Goal: Information Seeking & Learning: Learn about a topic

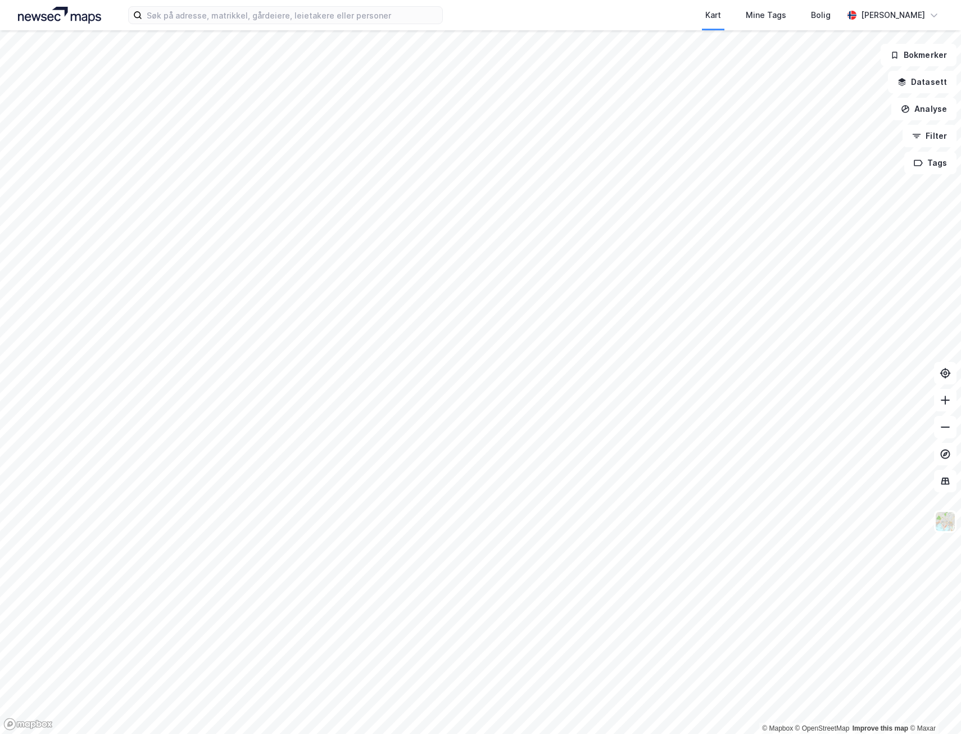
click at [192, 734] on html "Kart Mine Tags Bolig [PERSON_NAME] © Mapbox © OpenStreetMap Improve this map © …" at bounding box center [480, 367] width 961 height 734
click at [210, 734] on html "Kart Mine Tags Bolig [PERSON_NAME] © Mapbox © OpenStreetMap Improve this map © …" at bounding box center [480, 367] width 961 height 734
click at [179, 734] on html "Kart Mine Tags Bolig [PERSON_NAME] © Mapbox © OpenStreetMap Improve this map © …" at bounding box center [480, 367] width 961 height 734
click at [449, 734] on html "Kart Mine Tags Bolig [PERSON_NAME] © Mapbox © OpenStreetMap Improve this map © …" at bounding box center [480, 367] width 961 height 734
click at [331, 734] on html "Kart Mine Tags Bolig [PERSON_NAME] © Mapbox © OpenStreetMap Improve this map © …" at bounding box center [480, 367] width 961 height 734
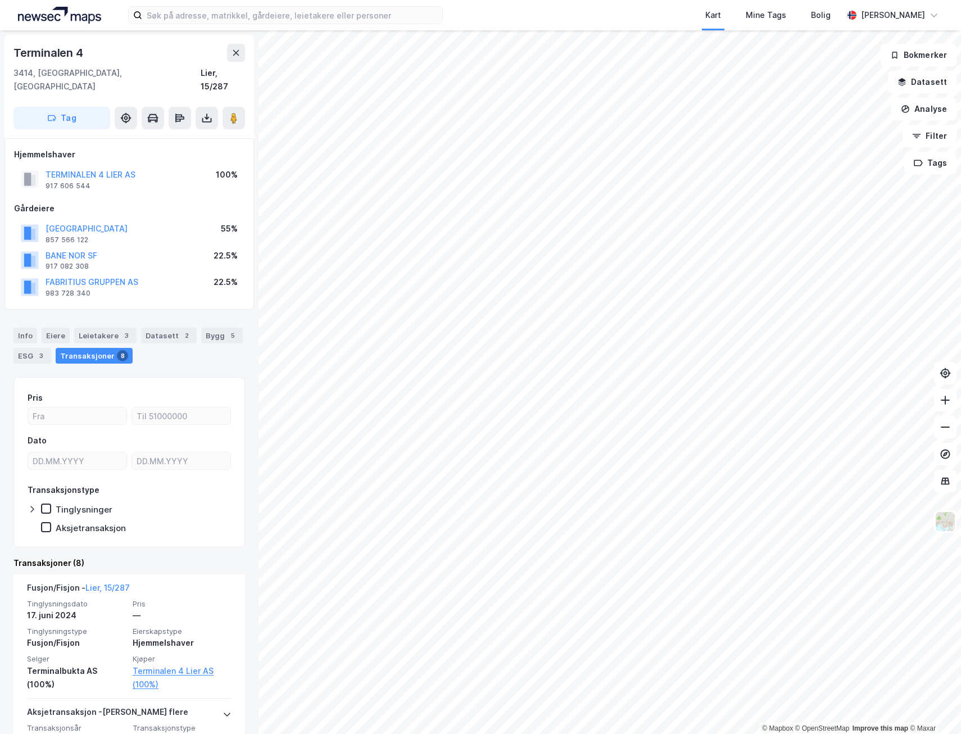
click at [528, 734] on html "Kart Mine Tags Bolig [PERSON_NAME] © Mapbox © OpenStreetMap Improve this map © …" at bounding box center [480, 367] width 961 height 734
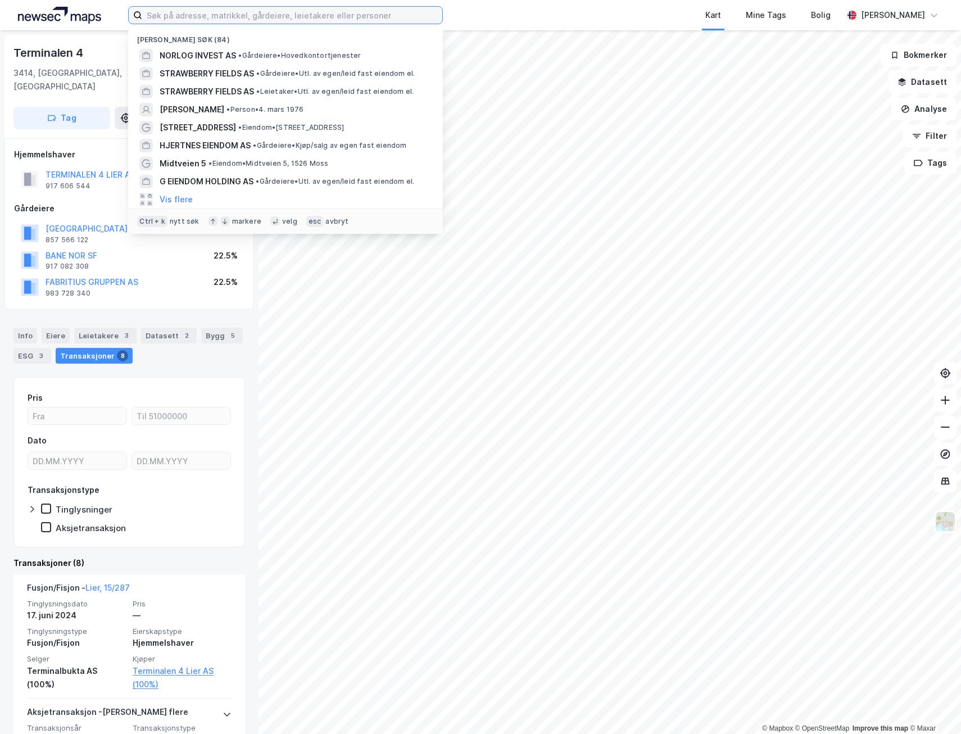
click at [261, 17] on input at bounding box center [292, 15] width 300 height 17
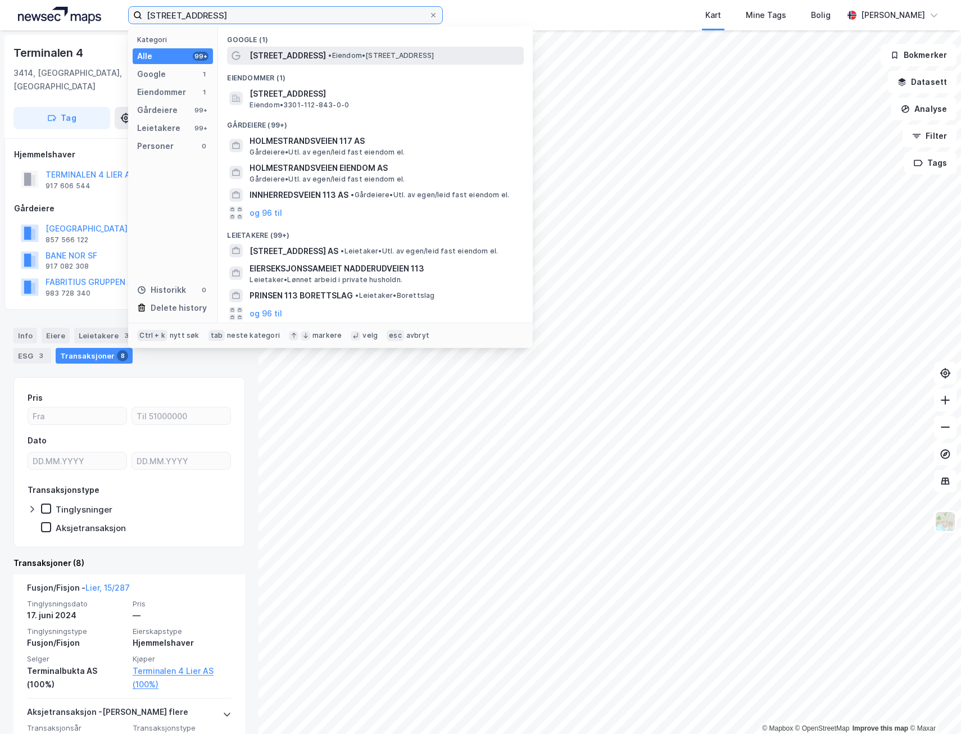
type input "[STREET_ADDRESS]"
click at [311, 60] on span "[STREET_ADDRESS]" at bounding box center [288, 55] width 76 height 13
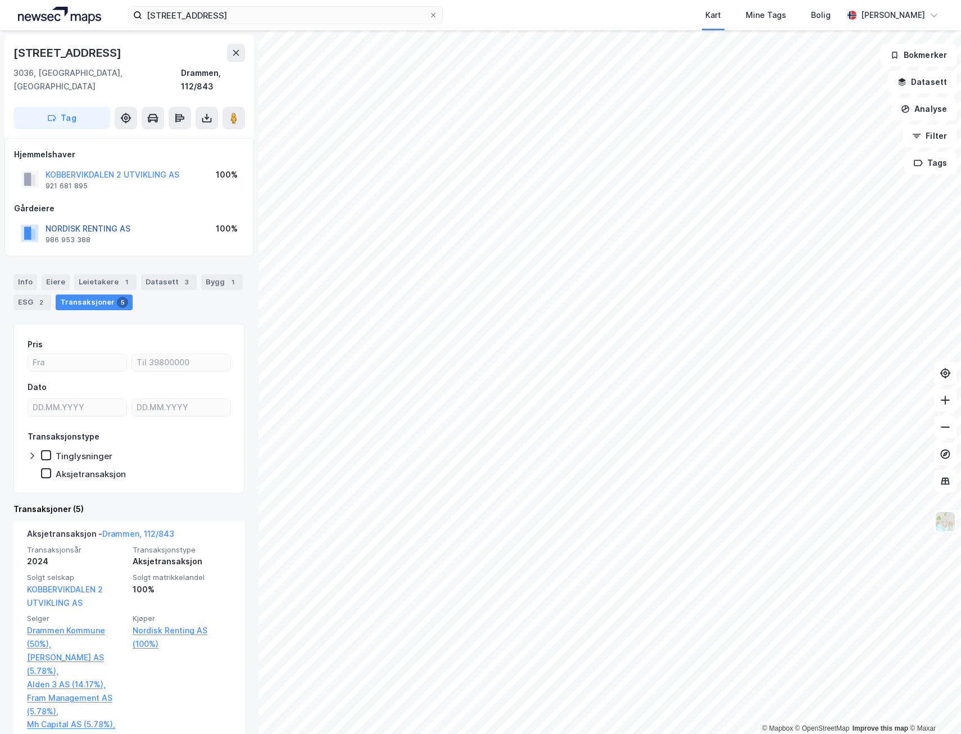
click at [0, 0] on button "NORDISK RENTING AS" at bounding box center [0, 0] width 0 height 0
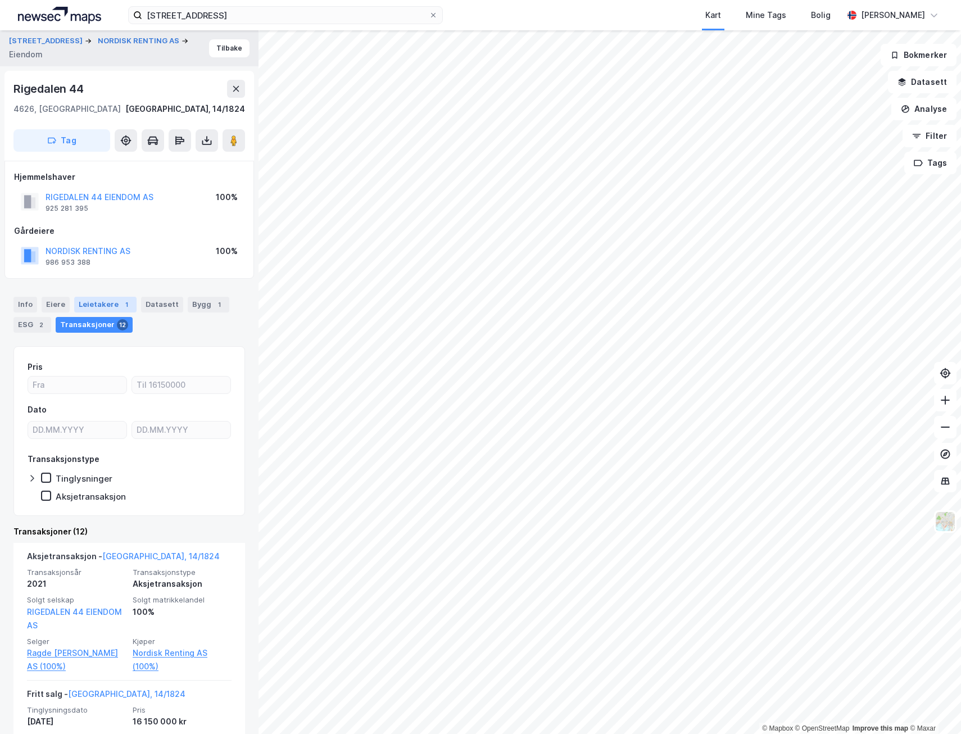
click at [82, 309] on div "Leietakere 1" at bounding box center [105, 305] width 62 height 16
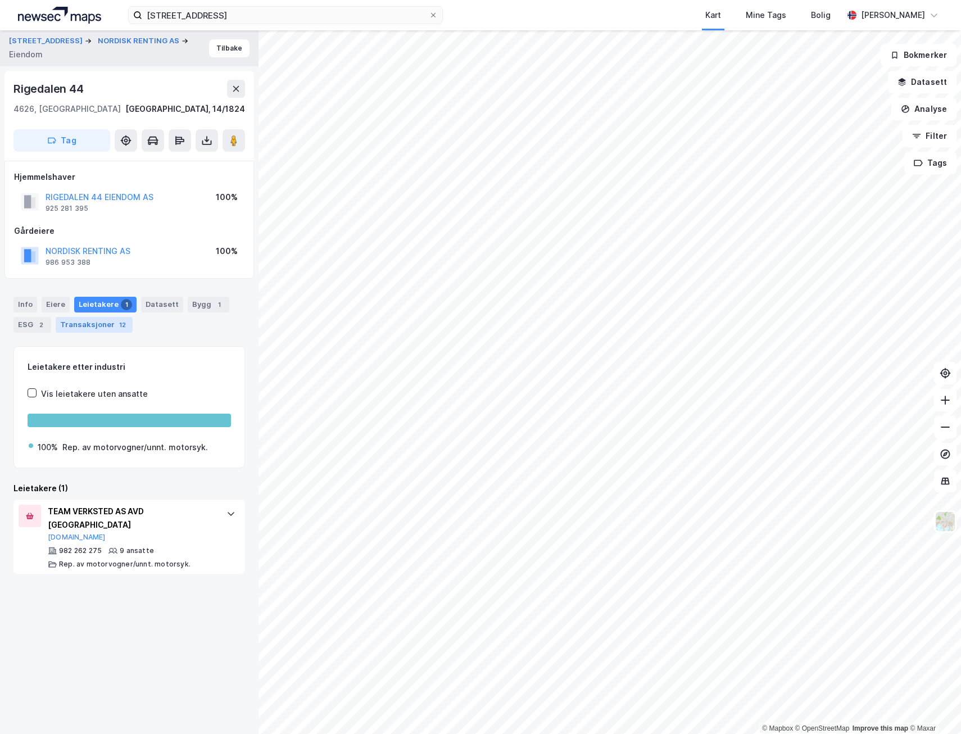
drag, startPoint x: 97, startPoint y: 315, endPoint x: 96, endPoint y: 322, distance: 7.4
click at [97, 318] on div "Info [PERSON_NAME] 1 Datasett Bygg 1 ESG 2 Transaksjoner 12" at bounding box center [129, 315] width 232 height 36
click at [96, 323] on div "Transaksjoner 12" at bounding box center [94, 325] width 77 height 16
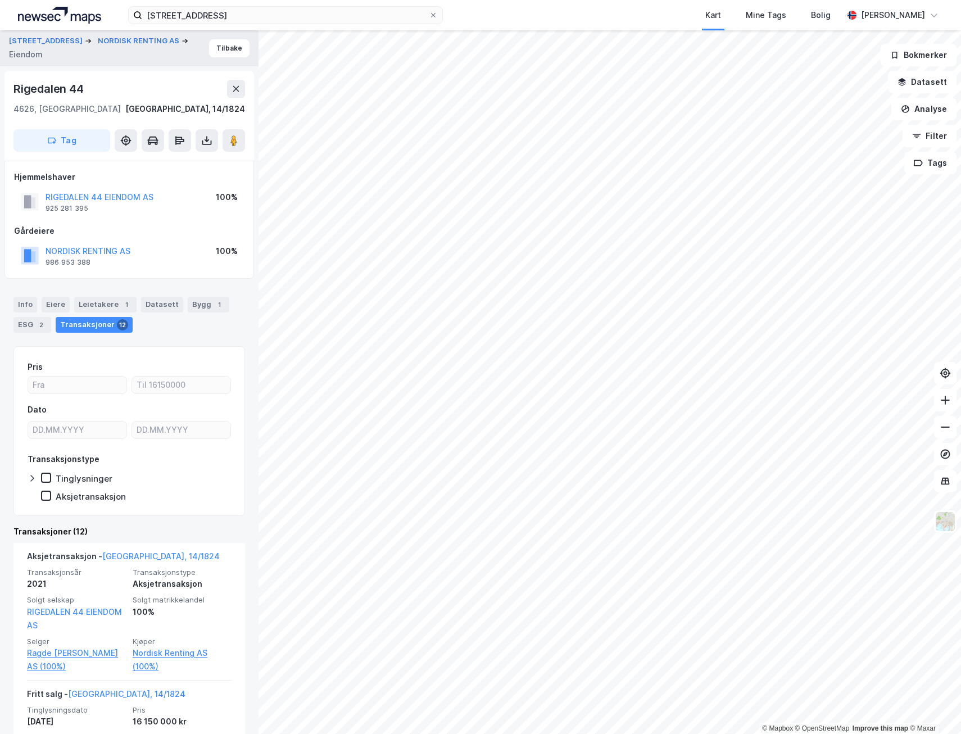
scroll to position [225, 0]
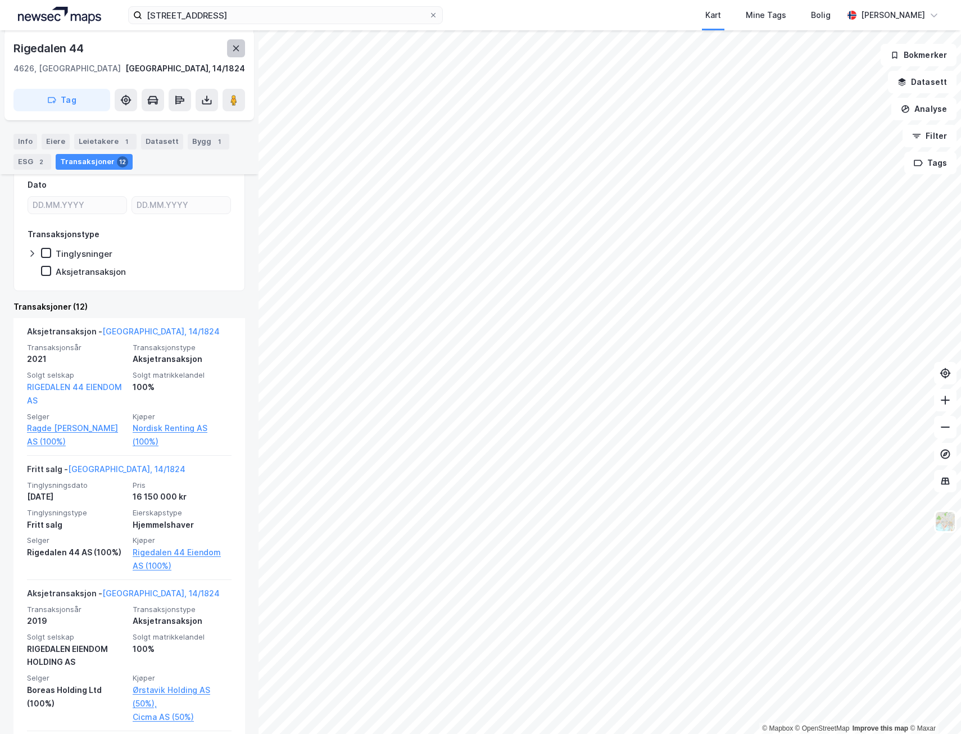
click at [236, 53] on button at bounding box center [236, 48] width 18 height 18
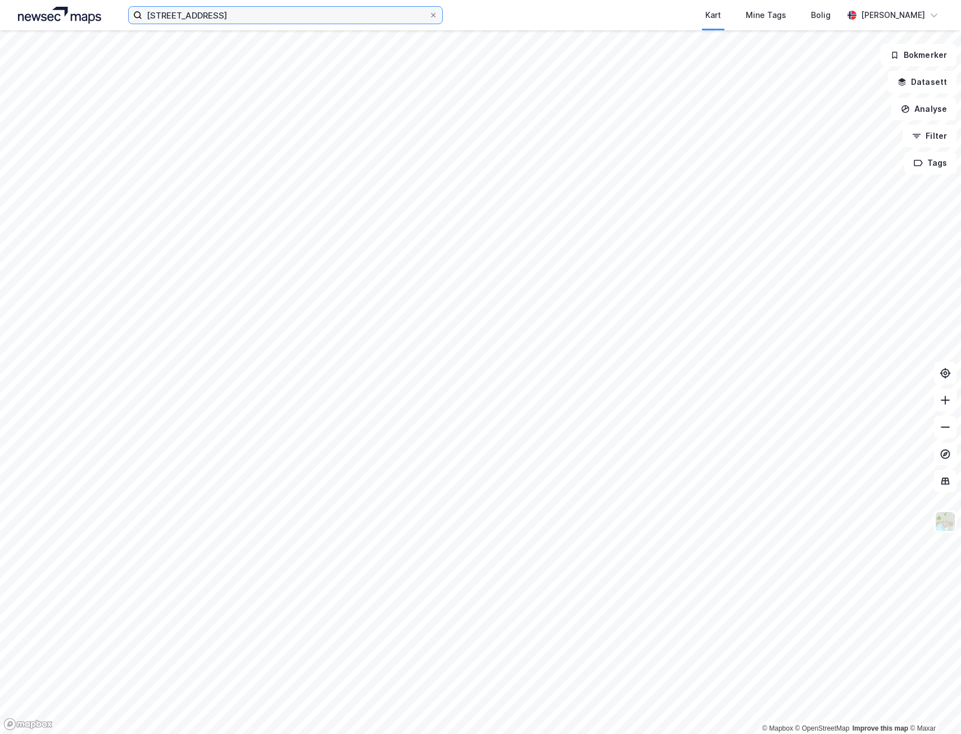
click at [247, 20] on input "[STREET_ADDRESS]" at bounding box center [285, 15] width 287 height 17
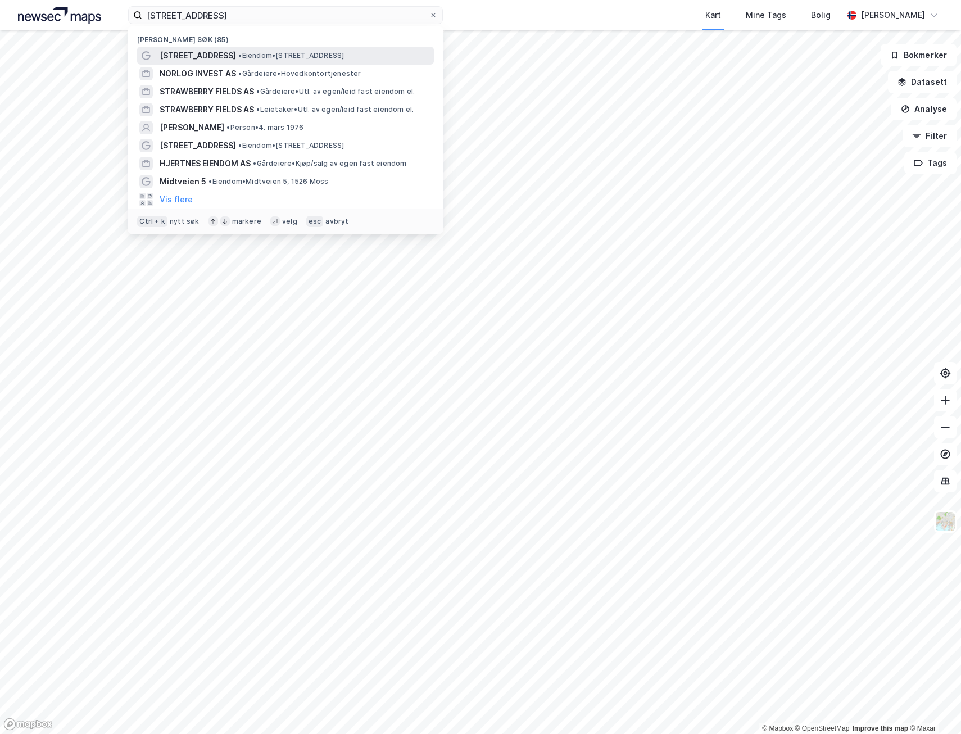
click at [233, 51] on span "[STREET_ADDRESS]" at bounding box center [198, 55] width 76 height 13
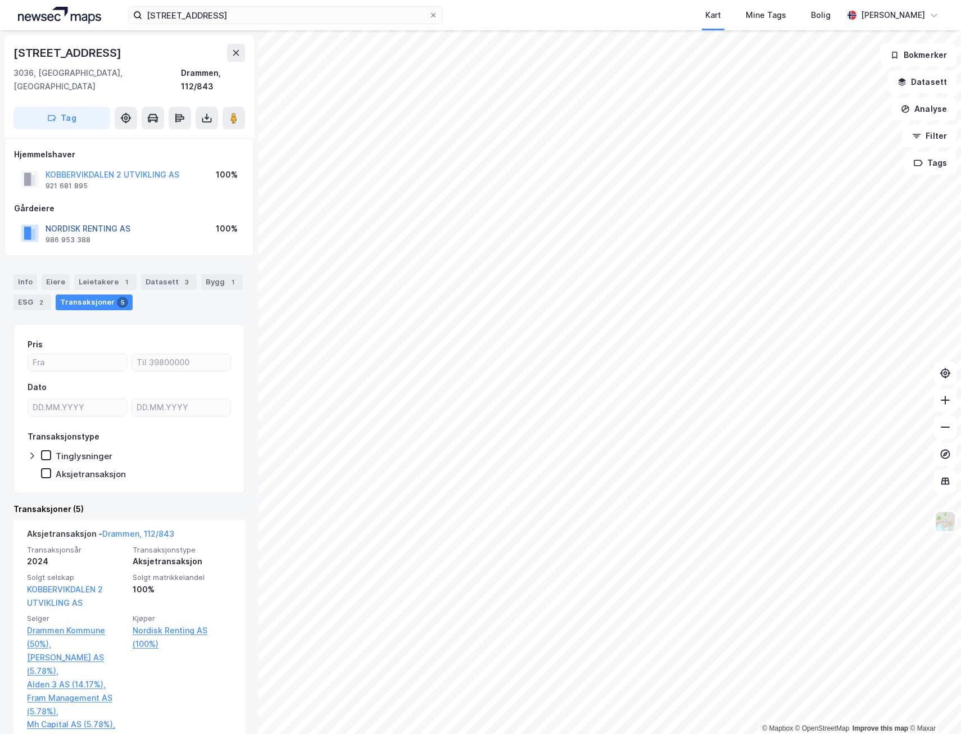
click at [0, 0] on button "NORDISK RENTING AS" at bounding box center [0, 0] width 0 height 0
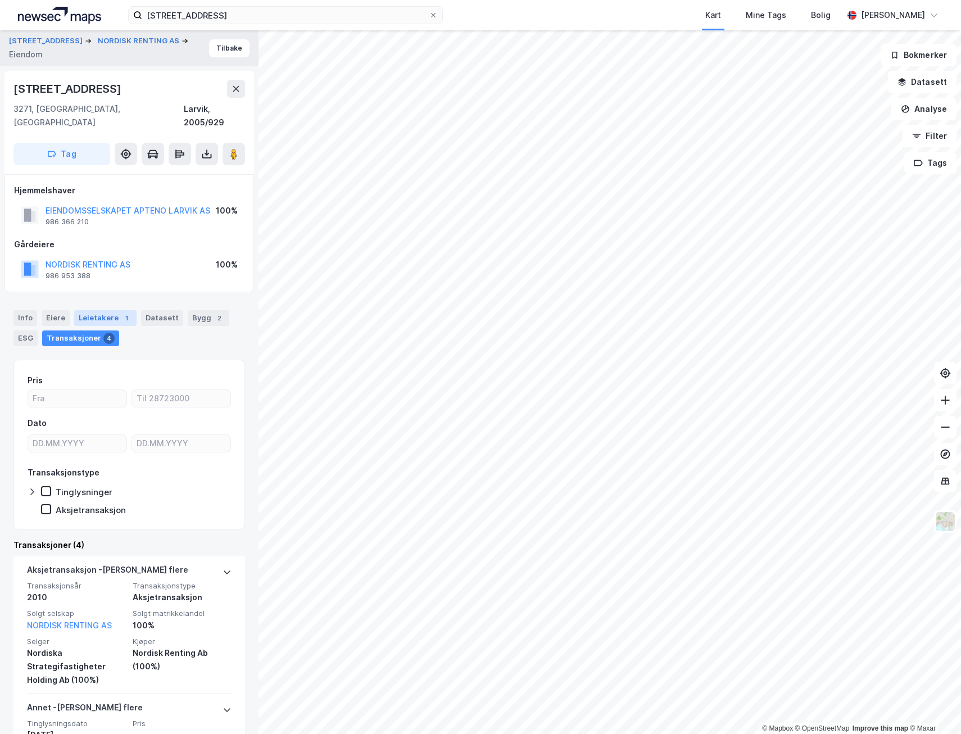
click at [116, 310] on div "Leietakere 1" at bounding box center [105, 318] width 62 height 16
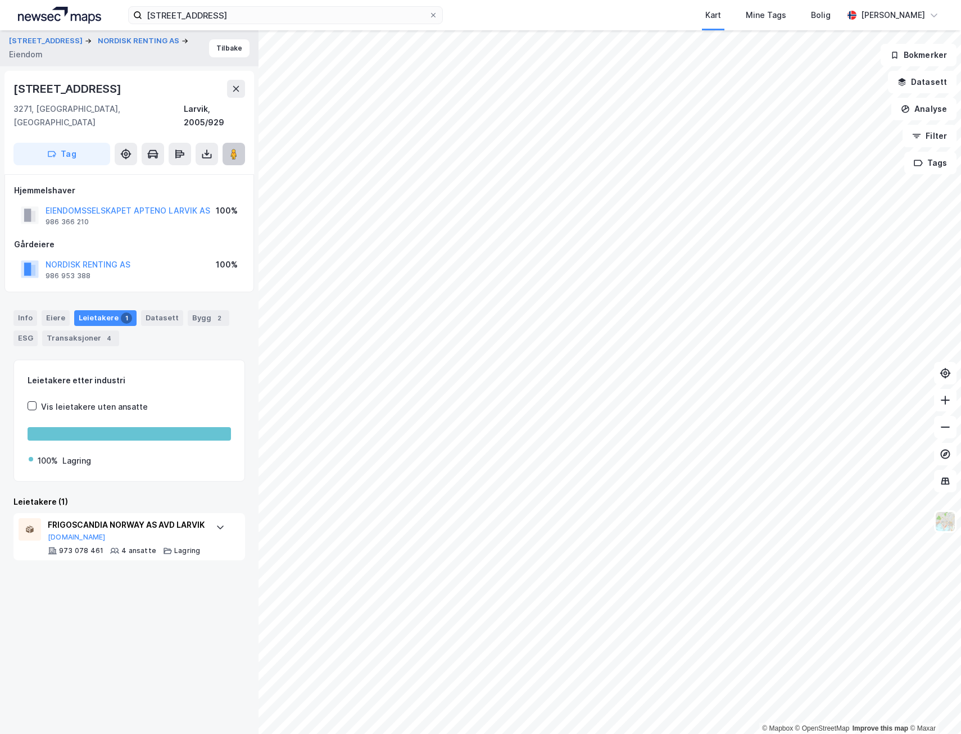
click at [238, 148] on icon at bounding box center [233, 153] width 11 height 11
click at [219, 49] on button "Tilbake" at bounding box center [229, 48] width 40 height 18
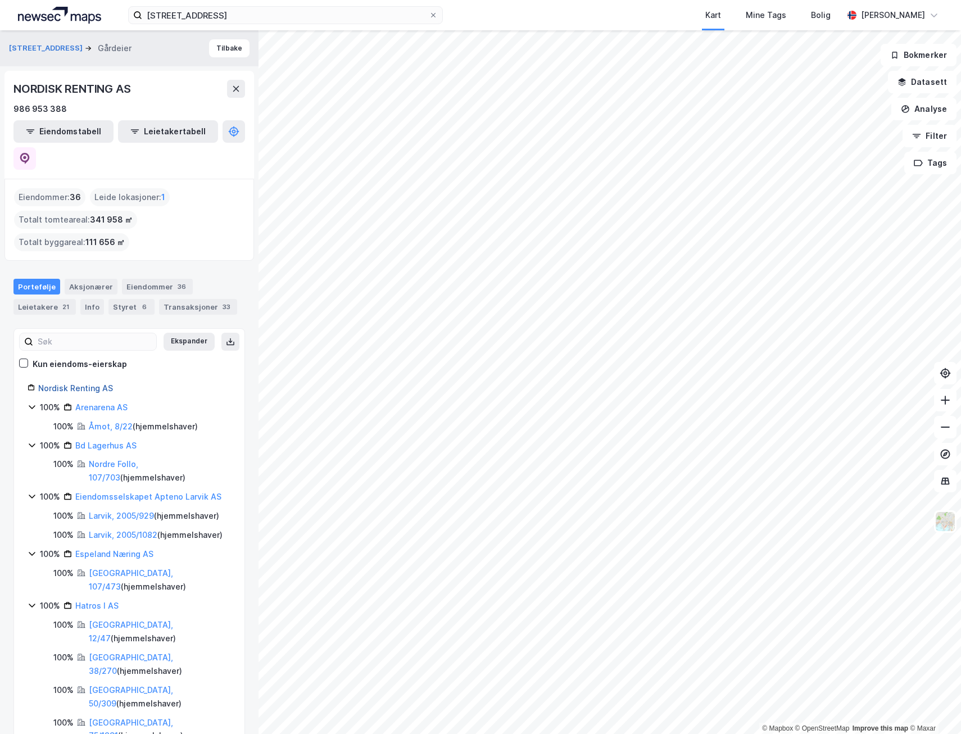
click at [83, 383] on link "Nordisk Renting AS" at bounding box center [75, 388] width 75 height 10
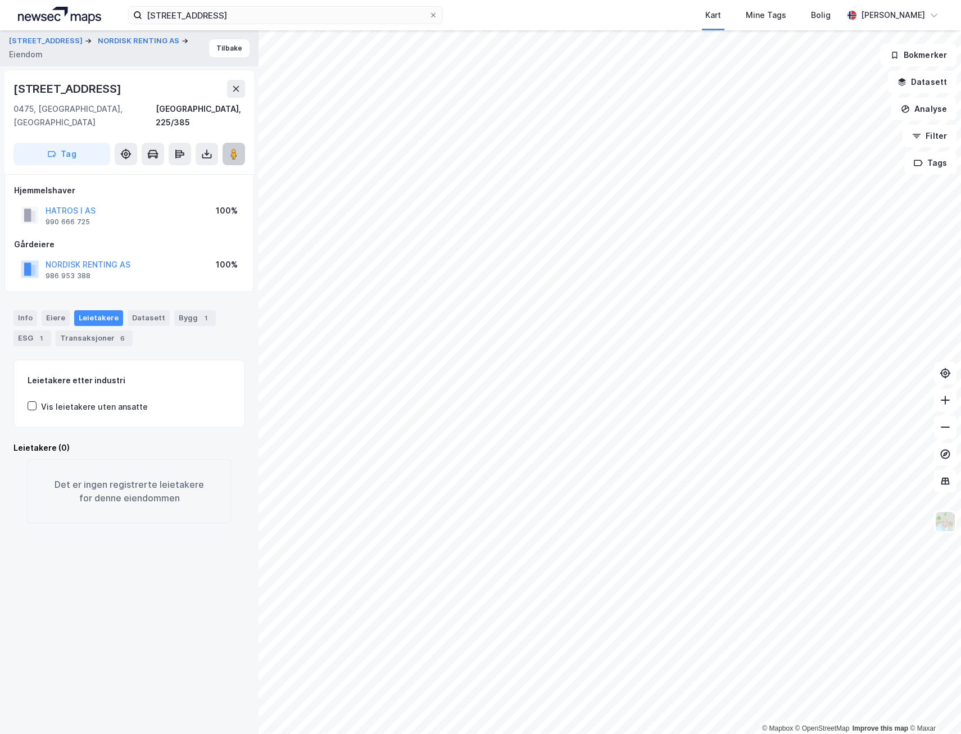
click at [237, 148] on image at bounding box center [233, 153] width 7 height 11
click at [0, 0] on button "NORDISK RENTING AS" at bounding box center [0, 0] width 0 height 0
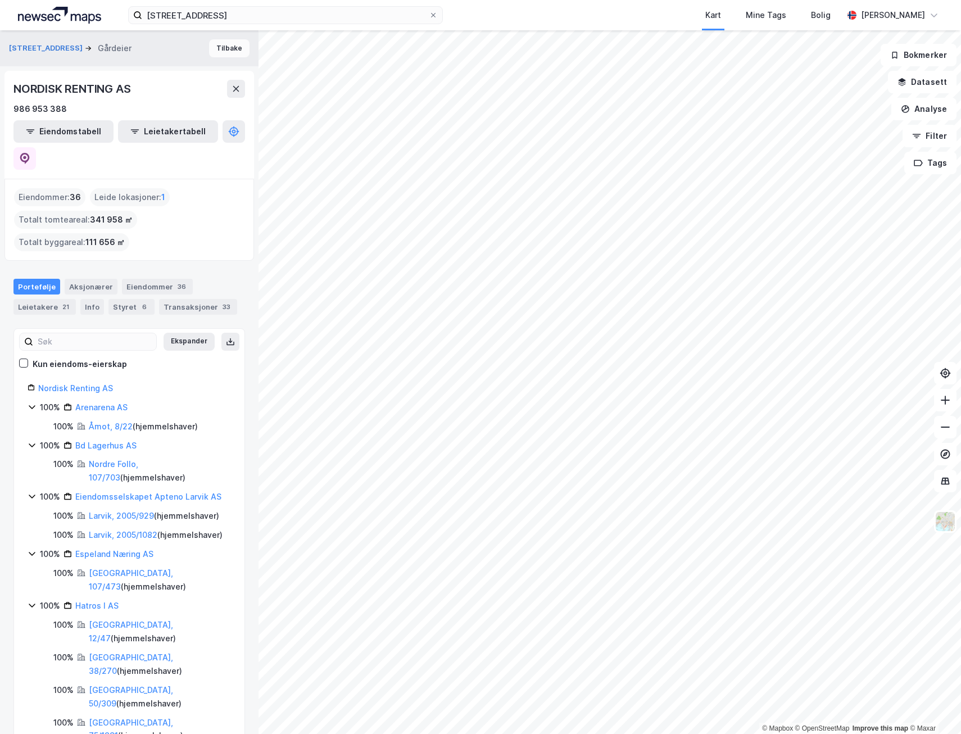
click at [225, 52] on button "Tilbake" at bounding box center [229, 48] width 40 height 18
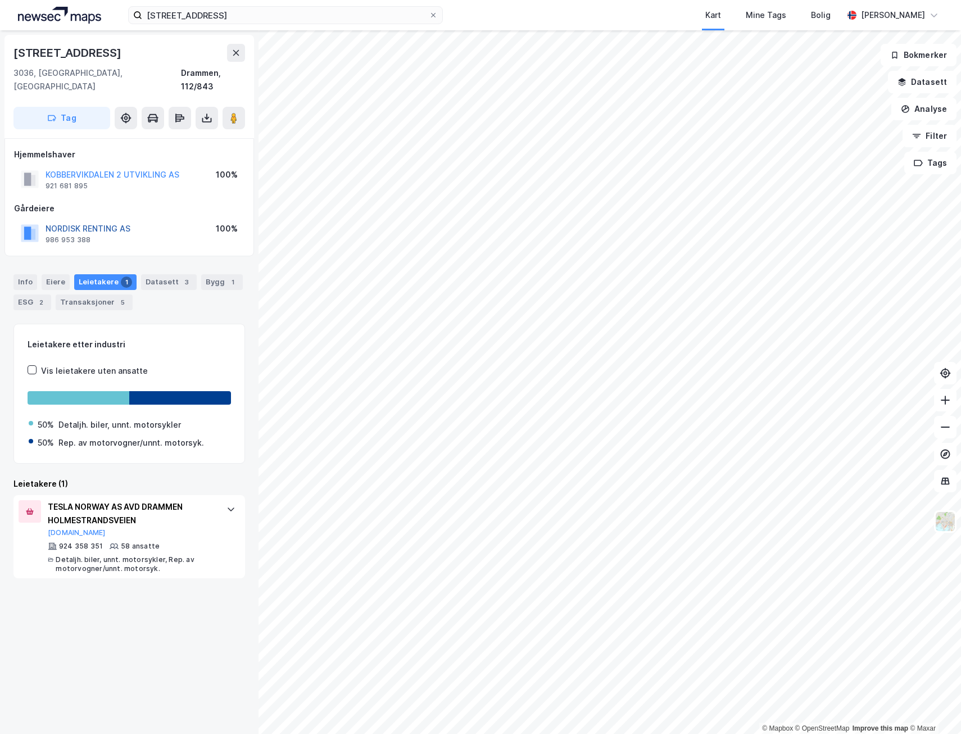
click at [0, 0] on button "NORDISK RENTING AS" at bounding box center [0, 0] width 0 height 0
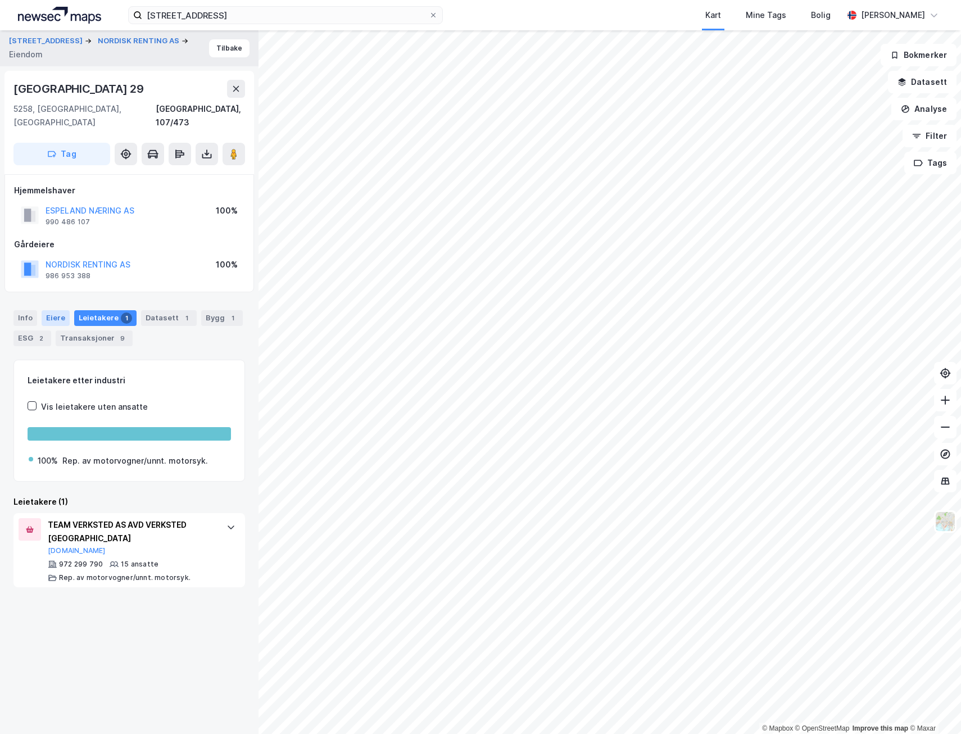
click at [64, 310] on div "Eiere" at bounding box center [56, 318] width 28 height 16
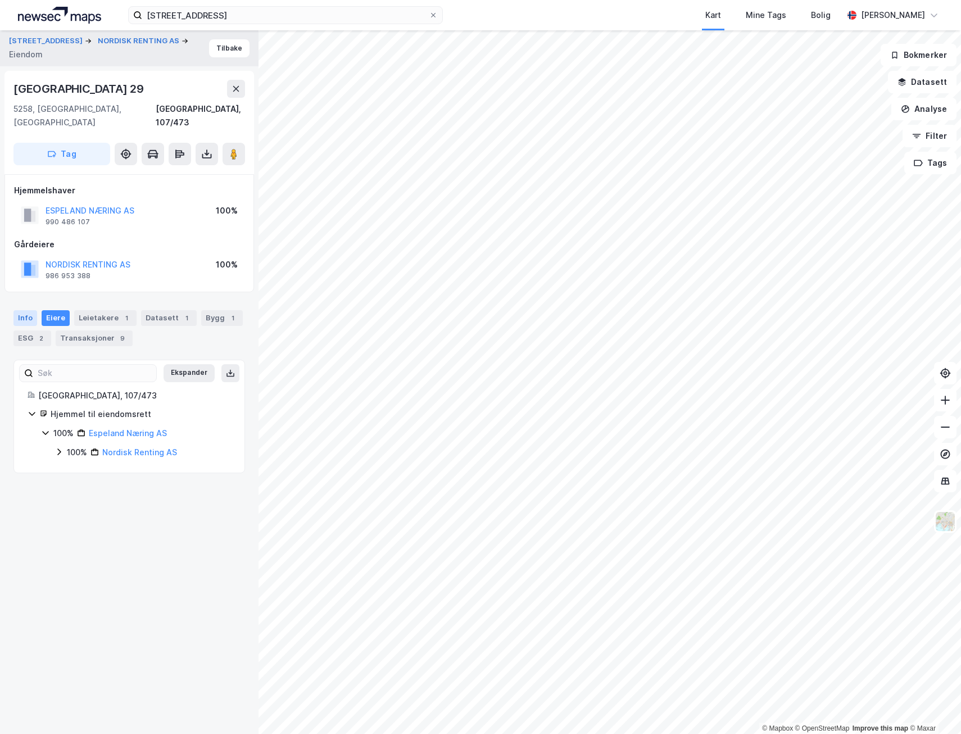
click at [28, 310] on div "Info" at bounding box center [25, 318] width 24 height 16
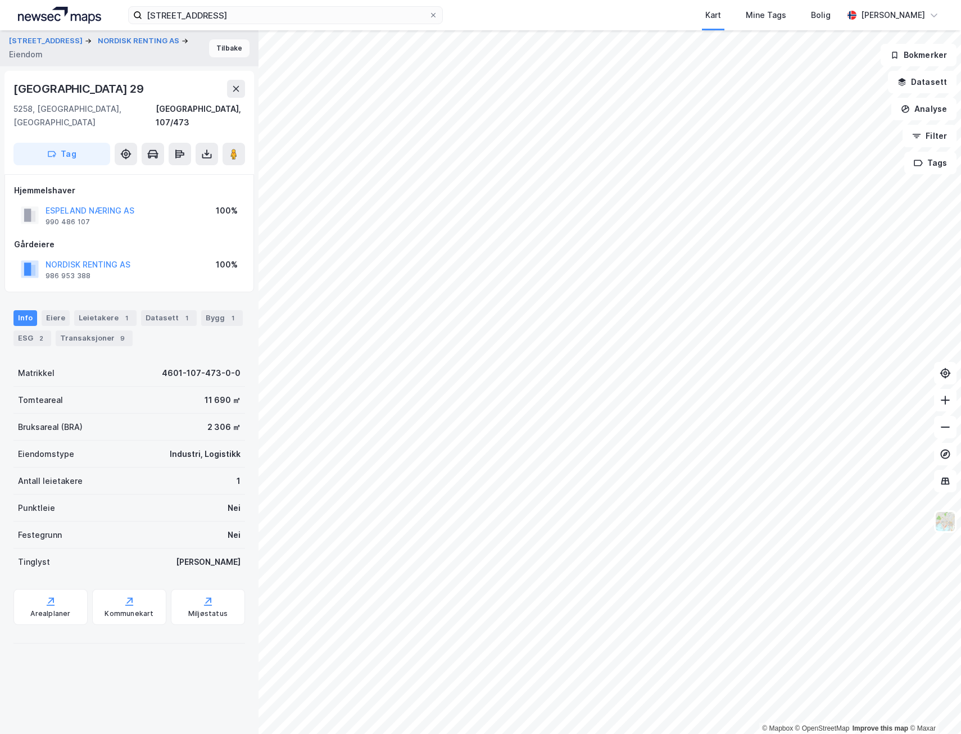
click at [232, 46] on button "Tilbake" at bounding box center [229, 48] width 40 height 18
click at [225, 143] on button at bounding box center [234, 154] width 22 height 22
click at [215, 54] on button "Tilbake" at bounding box center [229, 48] width 40 height 18
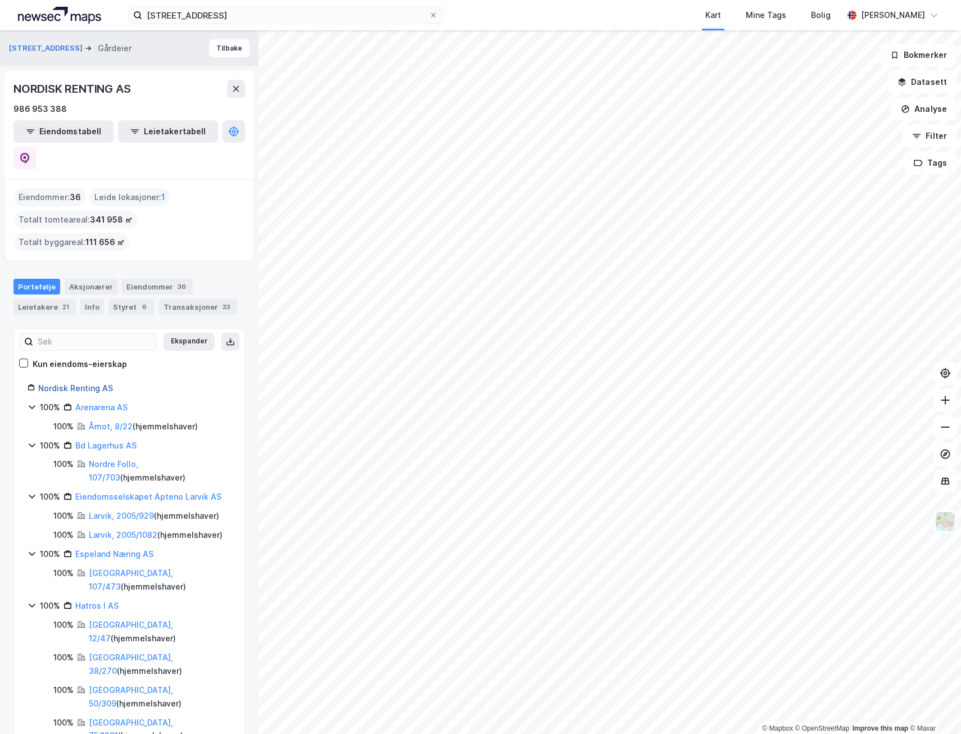
click at [101, 383] on link "Nordisk Renting AS" at bounding box center [75, 388] width 75 height 10
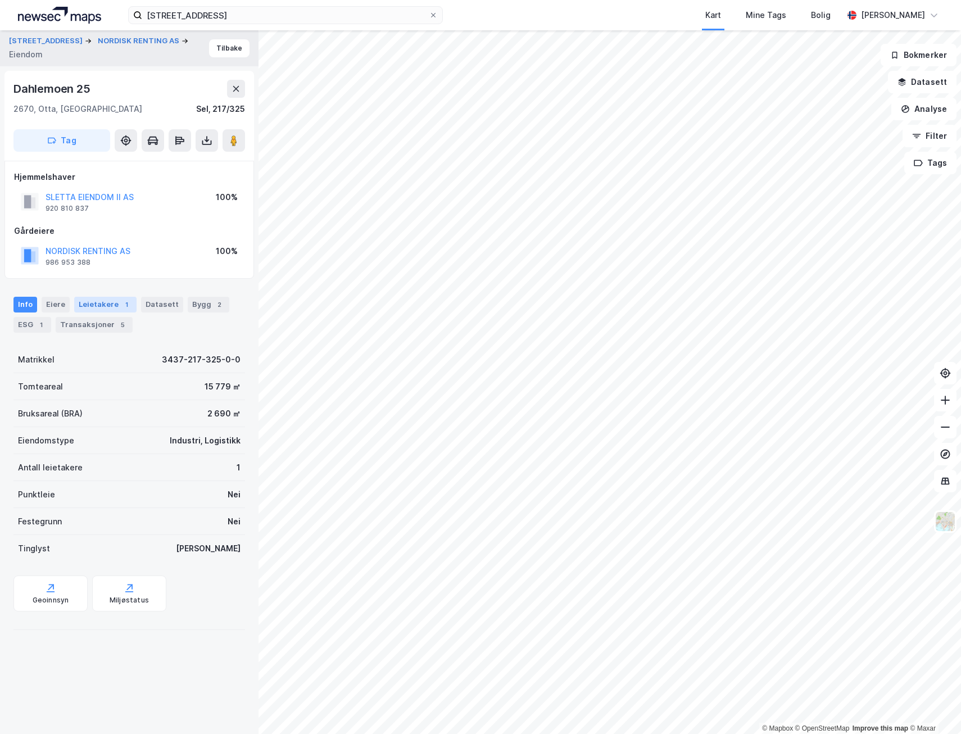
click at [129, 302] on div "Leietakere 1" at bounding box center [105, 305] width 62 height 16
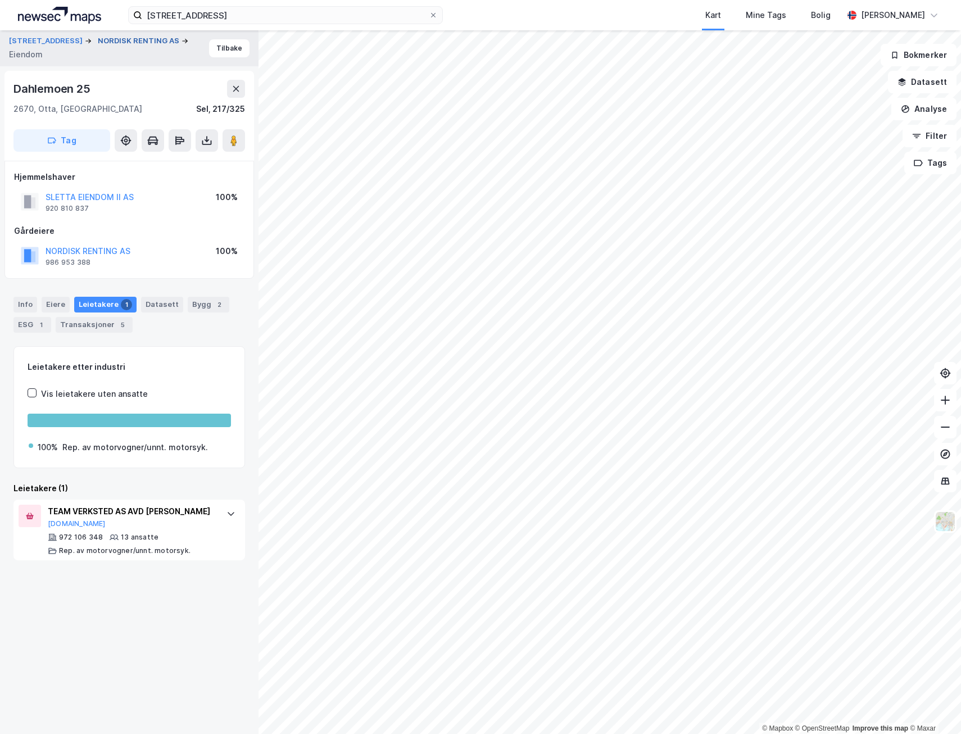
click at [98, 47] on button "NORDISK RENTING AS" at bounding box center [140, 40] width 84 height 11
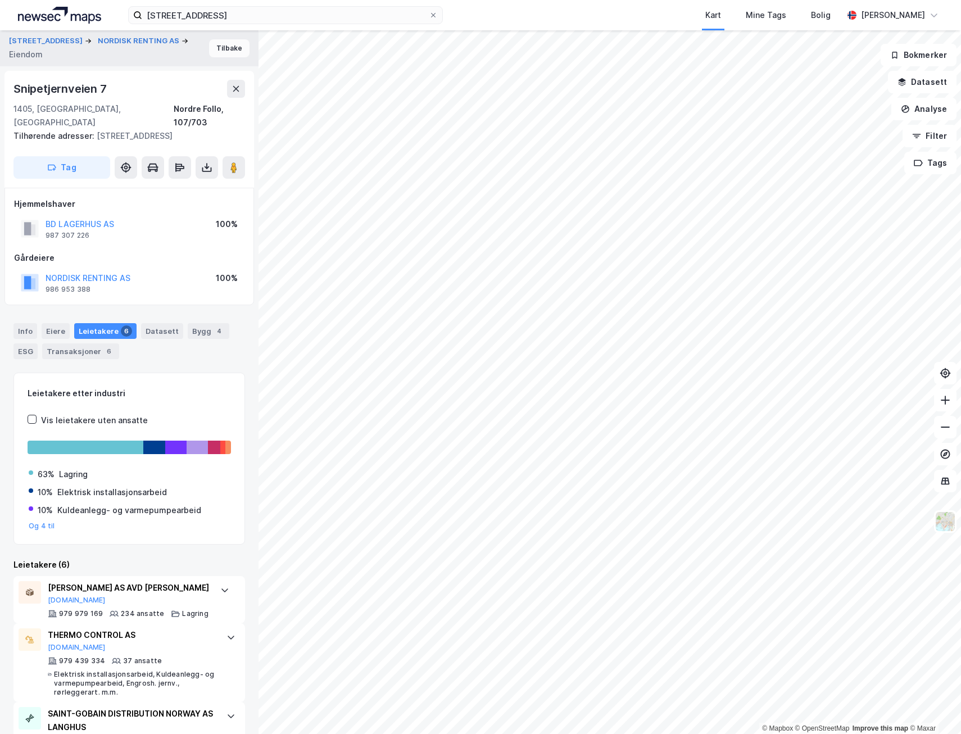
click at [215, 47] on button "Tilbake" at bounding box center [229, 48] width 40 height 18
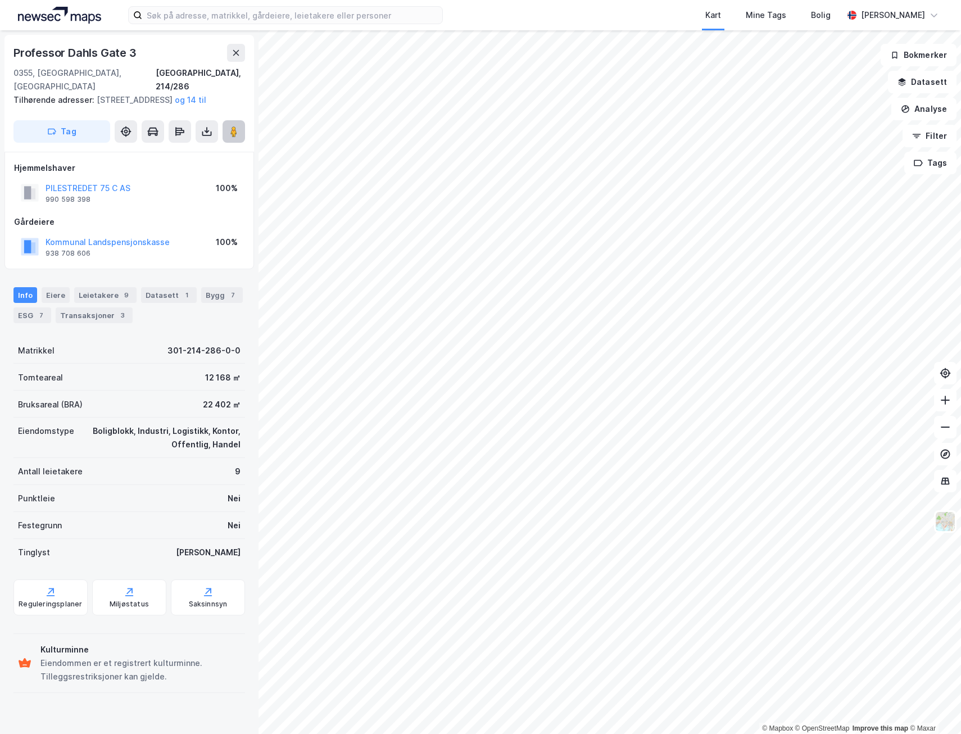
click at [240, 139] on button at bounding box center [234, 131] width 22 height 22
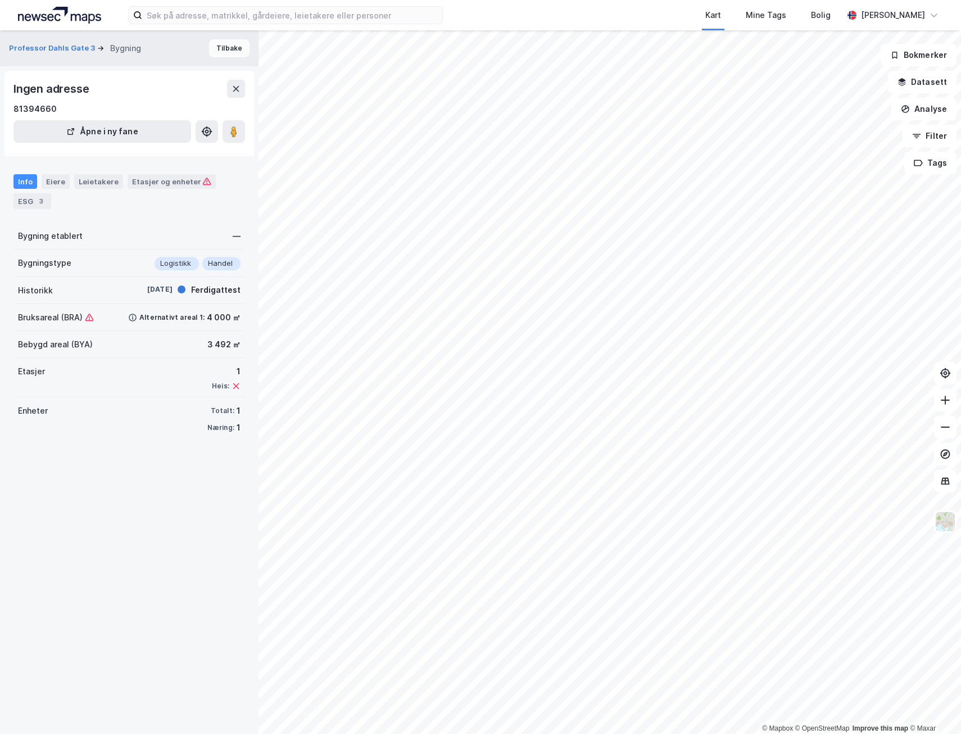
click at [230, 51] on button "Tilbake" at bounding box center [229, 48] width 40 height 18
click at [238, 91] on icon at bounding box center [236, 89] width 6 height 6
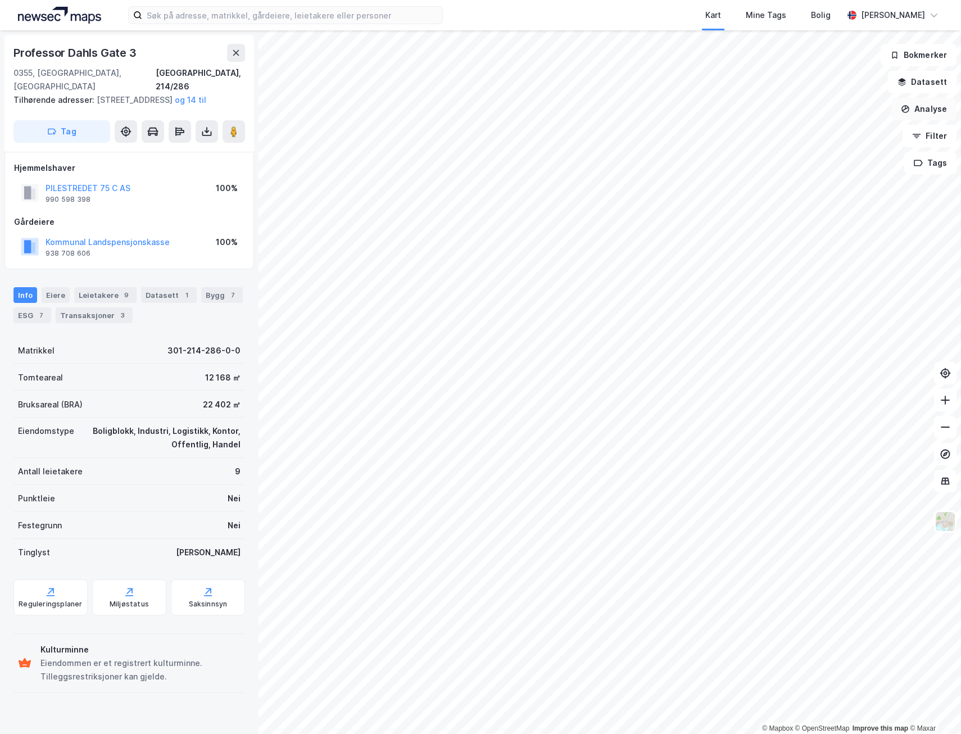
click at [920, 110] on button "Analyse" at bounding box center [924, 109] width 65 height 22
click at [841, 137] on div "Tegn område" at bounding box center [826, 133] width 98 height 10
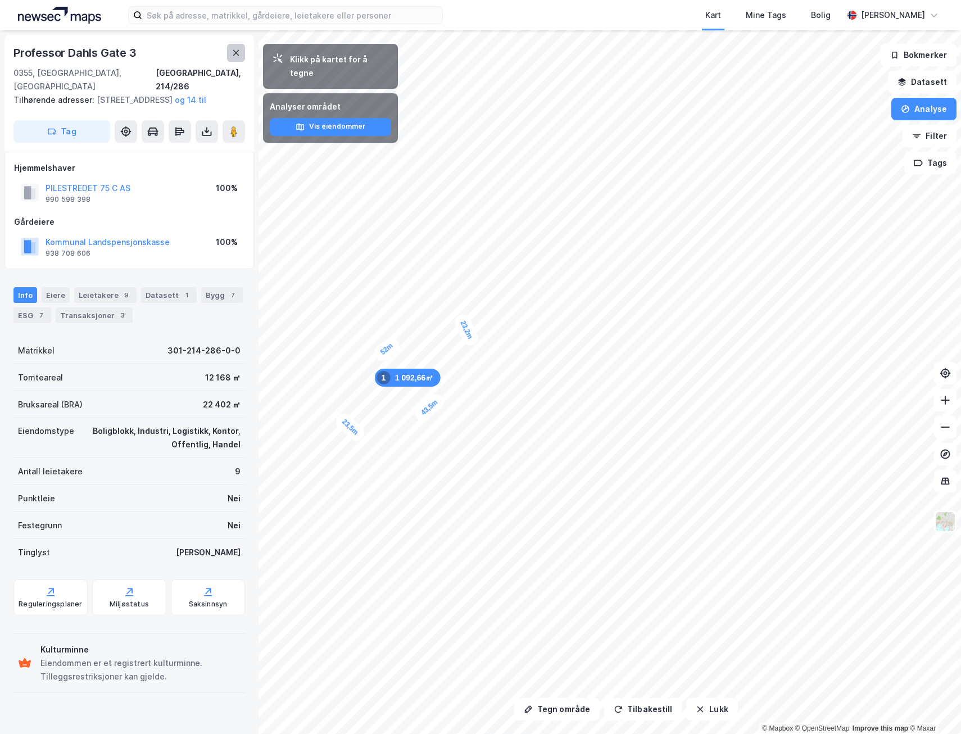
click at [239, 56] on icon at bounding box center [236, 52] width 9 height 9
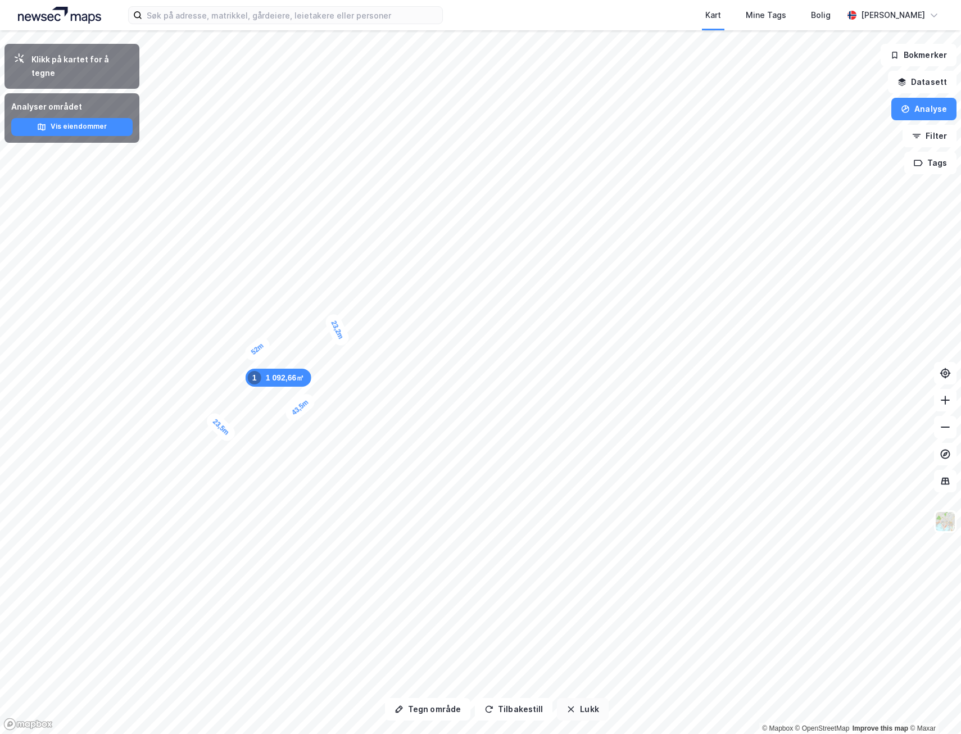
click at [574, 708] on button "Lukk" at bounding box center [582, 709] width 51 height 22
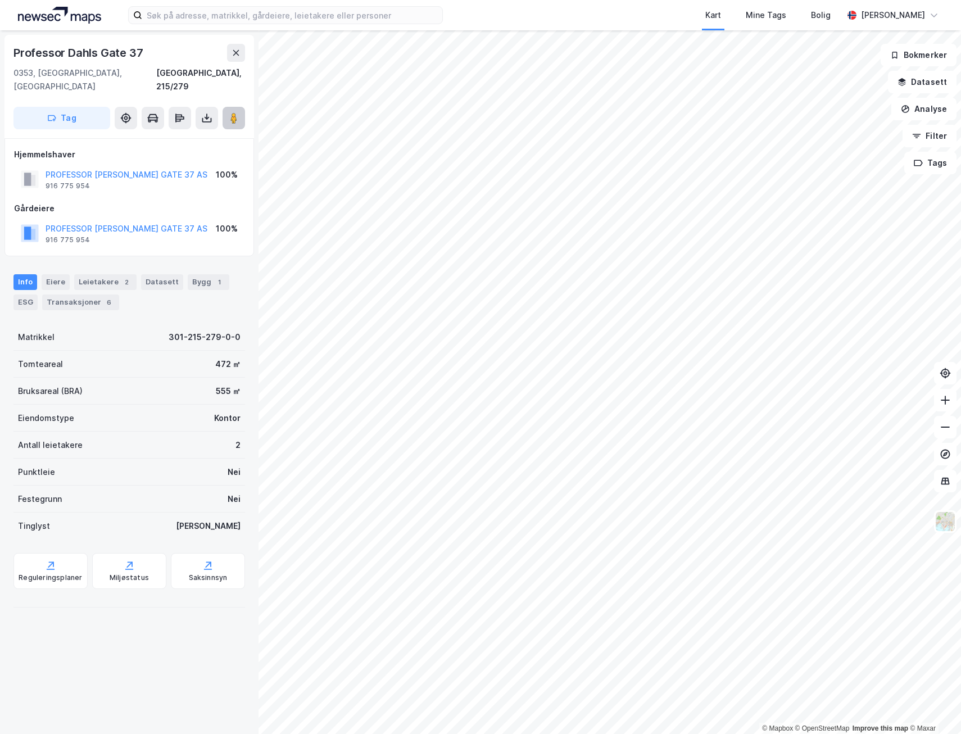
click at [237, 112] on image at bounding box center [233, 117] width 7 height 11
